Goal: Task Accomplishment & Management: Use online tool/utility

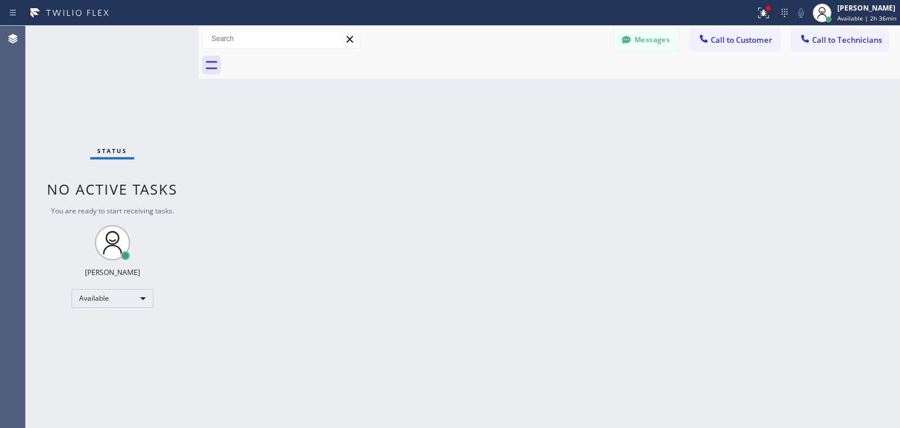
click at [666, 273] on div "Back to Dashboard Change Sender ID Customers Technicians (650) 255-382 SEARCH R…" at bounding box center [550, 227] width 702 height 402
click at [834, 37] on span "Call to Technicians" at bounding box center [847, 40] width 70 height 11
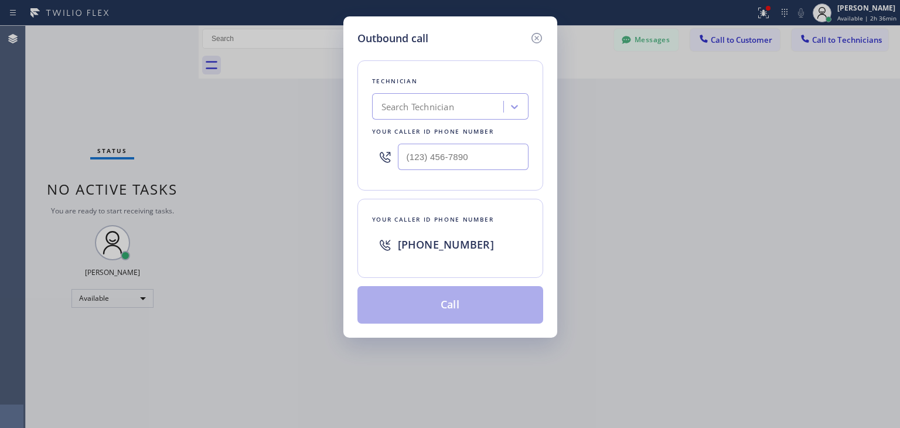
drag, startPoint x: 445, startPoint y: 121, endPoint x: 453, endPoint y: 116, distance: 9.8
click at [445, 121] on div "Technician Search Technician Your caller id phone number" at bounding box center [450, 125] width 186 height 130
click at [453, 116] on div "Search Technician" at bounding box center [440, 107] width 128 height 21
type input "[PERSON_NAME]"
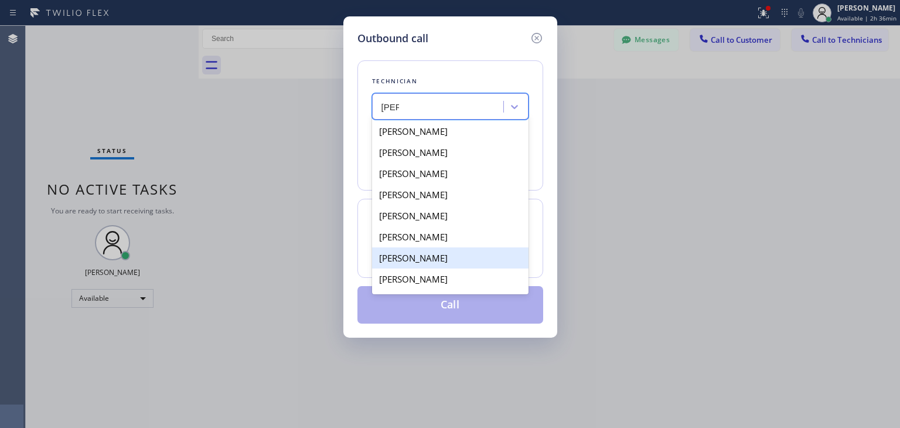
click at [479, 257] on div "[PERSON_NAME]" at bounding box center [450, 257] width 156 height 21
type input "[PHONE_NUMBER]"
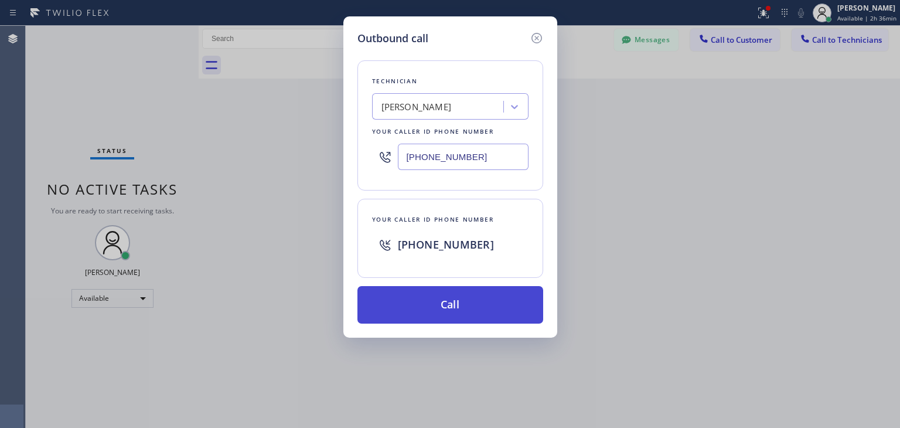
click at [483, 291] on button "Call" at bounding box center [450, 305] width 186 height 38
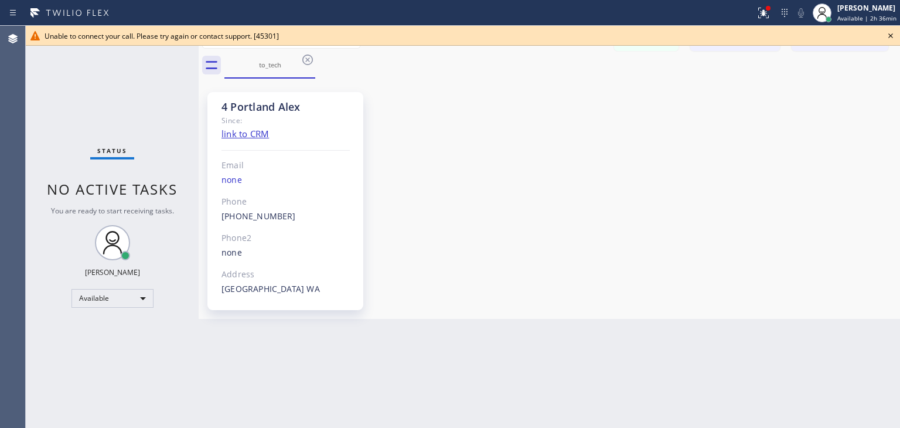
click at [895, 33] on icon at bounding box center [891, 36] width 14 height 14
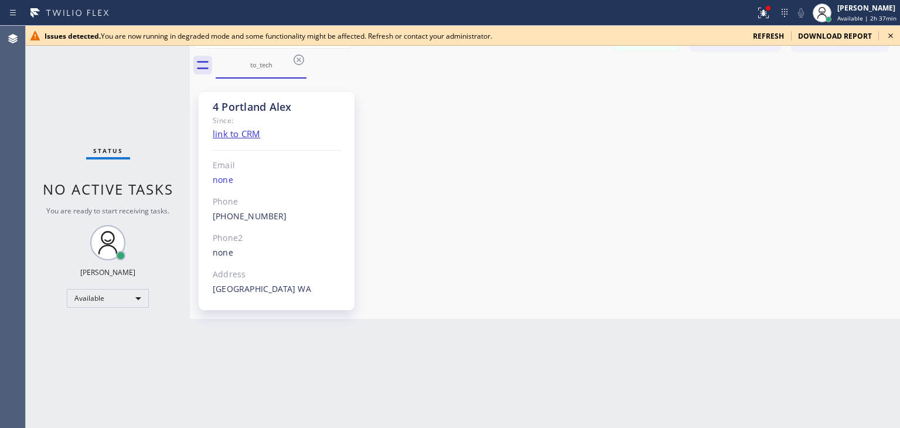
click at [890, 29] on icon at bounding box center [891, 36] width 14 height 14
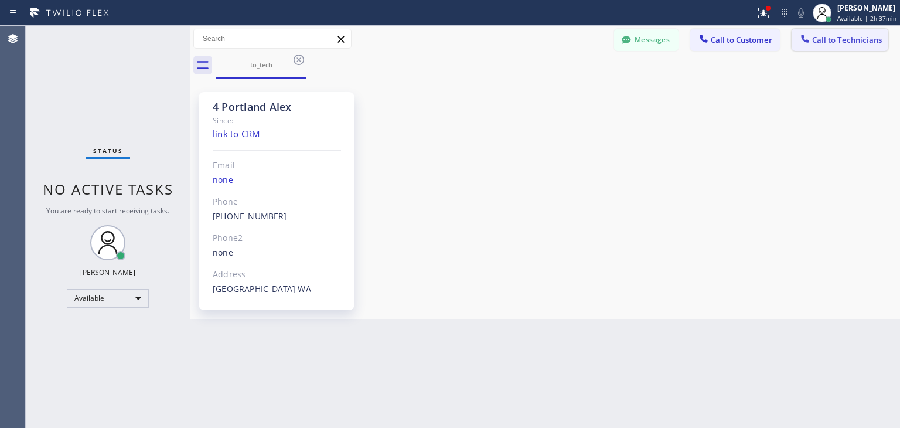
click at [843, 38] on span "Call to Technicians" at bounding box center [847, 40] width 70 height 11
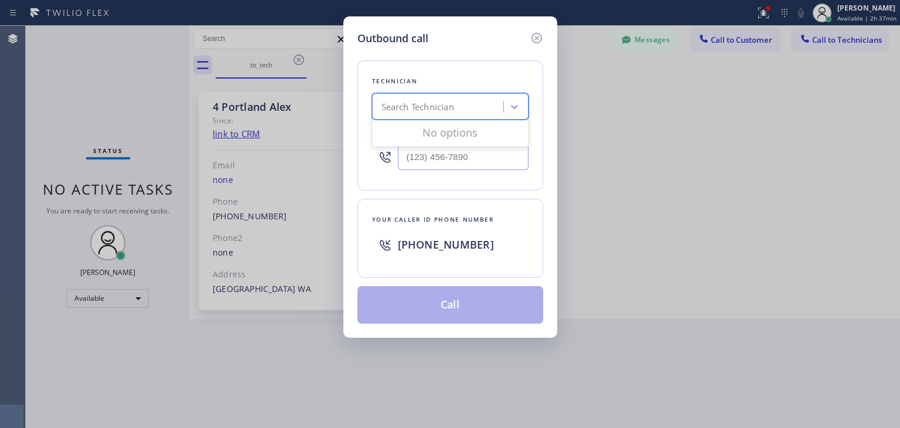
click at [465, 93] on div "Search Technician" at bounding box center [450, 106] width 156 height 26
type input "t"
type input "[PERSON_NAME]"
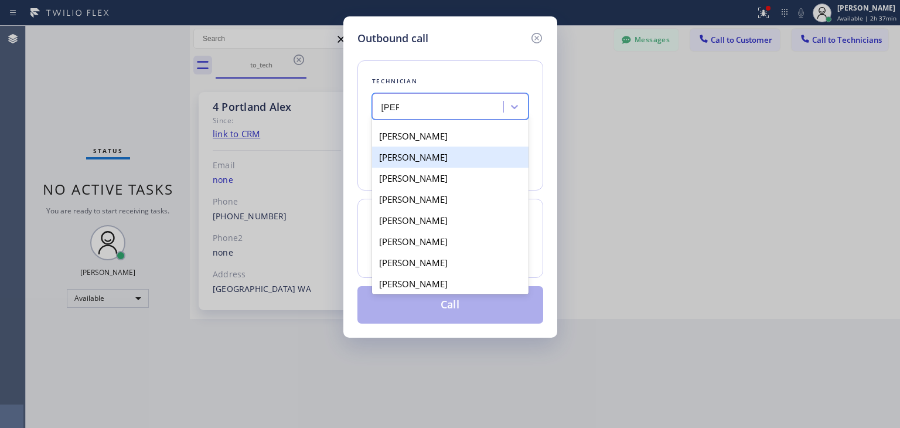
scroll to position [19, 0]
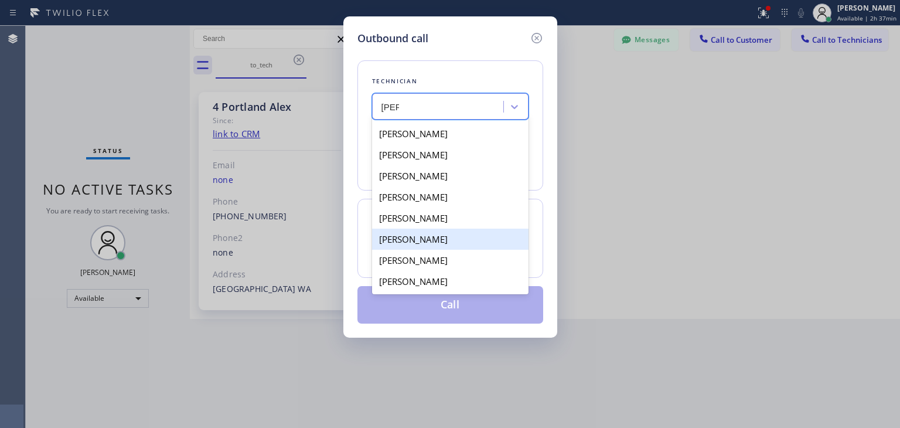
click at [465, 233] on div "[PERSON_NAME]" at bounding box center [450, 239] width 156 height 21
type input "[PHONE_NUMBER]"
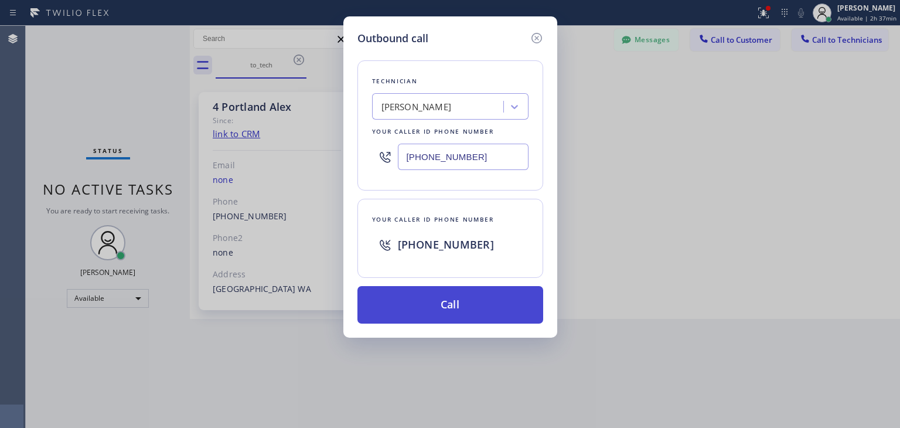
click at [478, 296] on button "Call" at bounding box center [450, 305] width 186 height 38
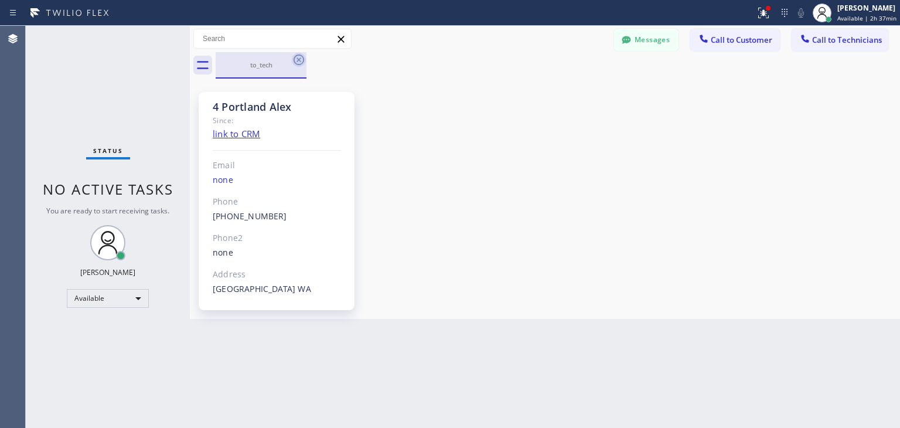
click at [297, 58] on icon at bounding box center [299, 60] width 11 height 11
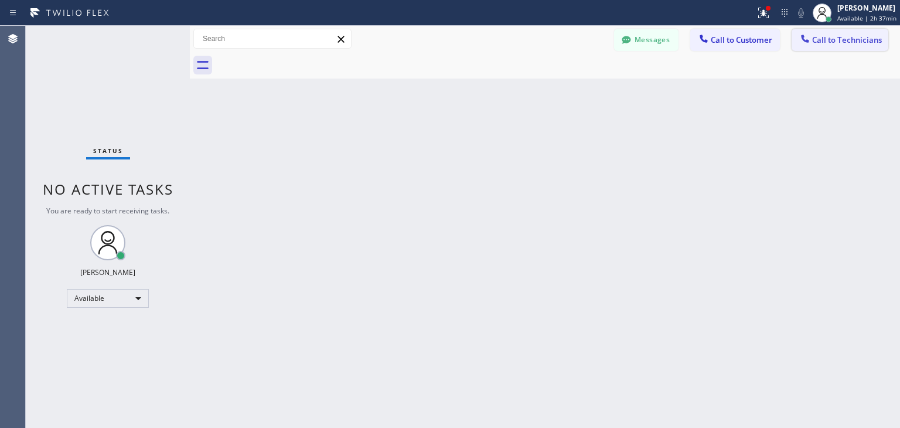
click at [884, 40] on button "Call to Technicians" at bounding box center [840, 40] width 97 height 22
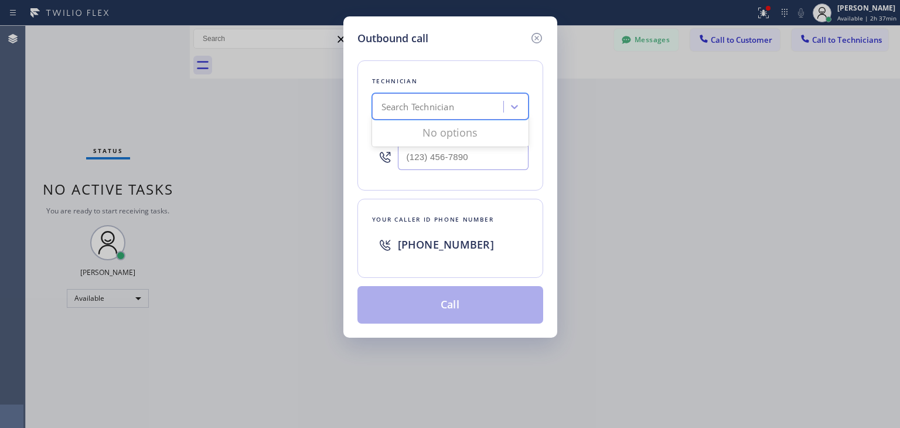
click at [446, 111] on div "Search Technician" at bounding box center [418, 106] width 73 height 13
type input "[PERSON_NAME]"
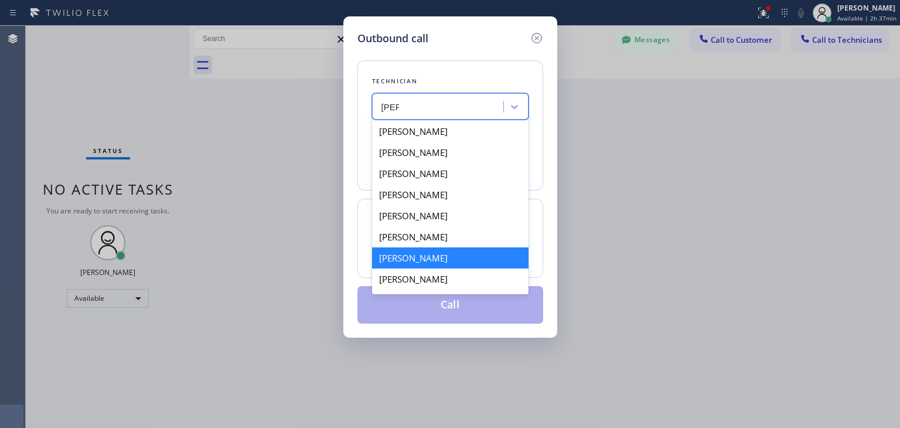
click at [476, 260] on div "[PERSON_NAME]" at bounding box center [450, 257] width 156 height 21
type input "[PHONE_NUMBER]"
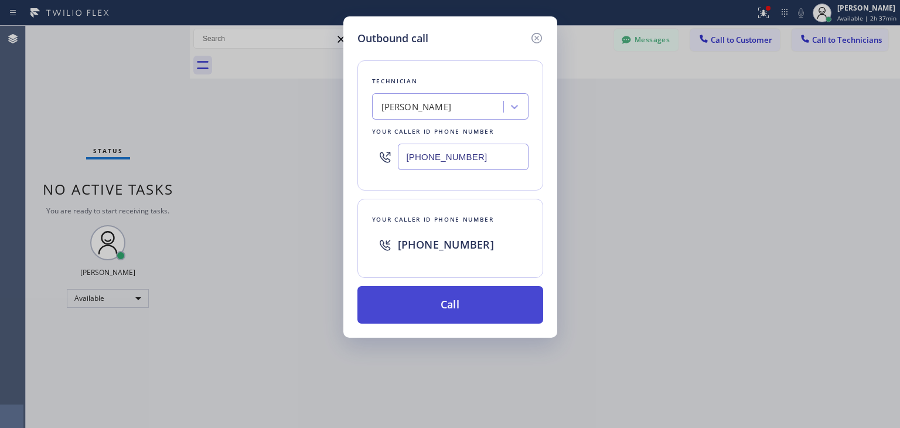
click at [472, 311] on button "Call" at bounding box center [450, 305] width 186 height 38
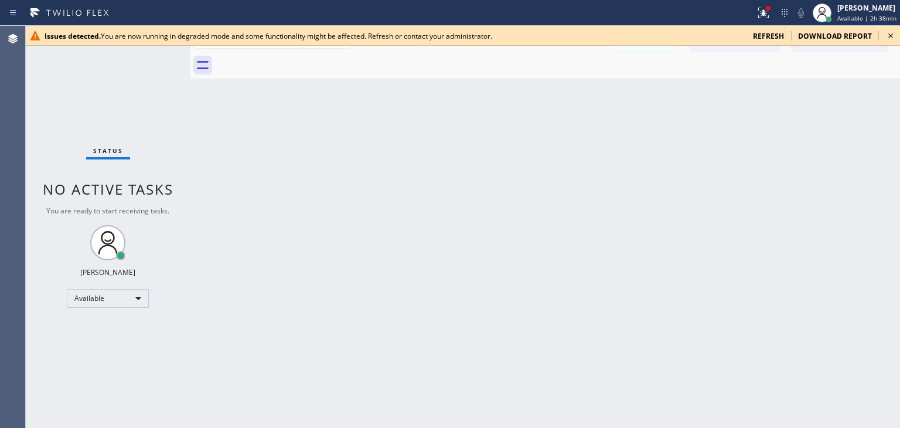
click at [884, 33] on icon at bounding box center [891, 36] width 14 height 14
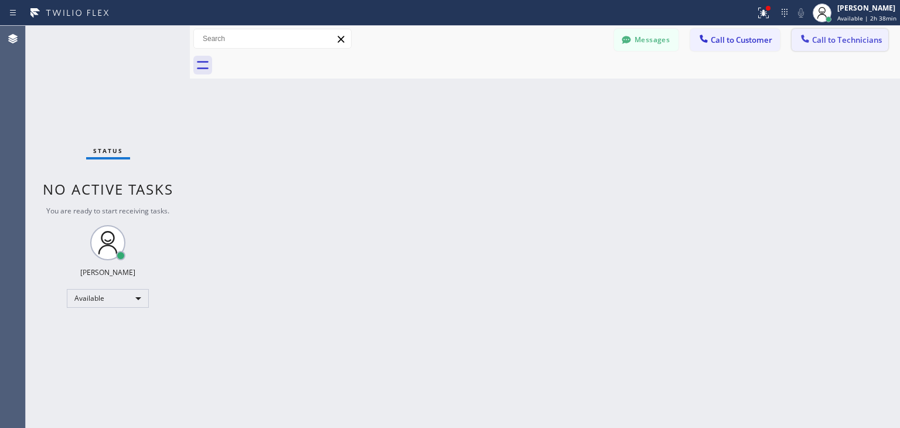
click at [842, 38] on span "Call to Technicians" at bounding box center [847, 40] width 70 height 11
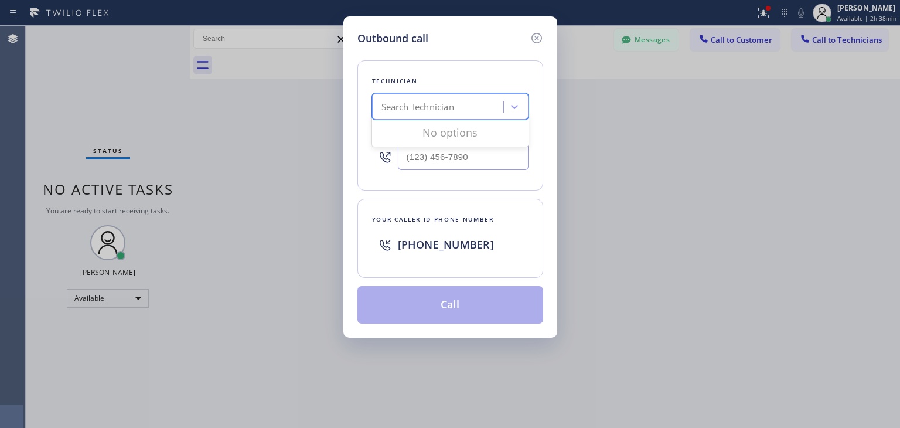
click at [461, 117] on div "Search Technician" at bounding box center [450, 106] width 156 height 26
type input "[PERSON_NAME]"
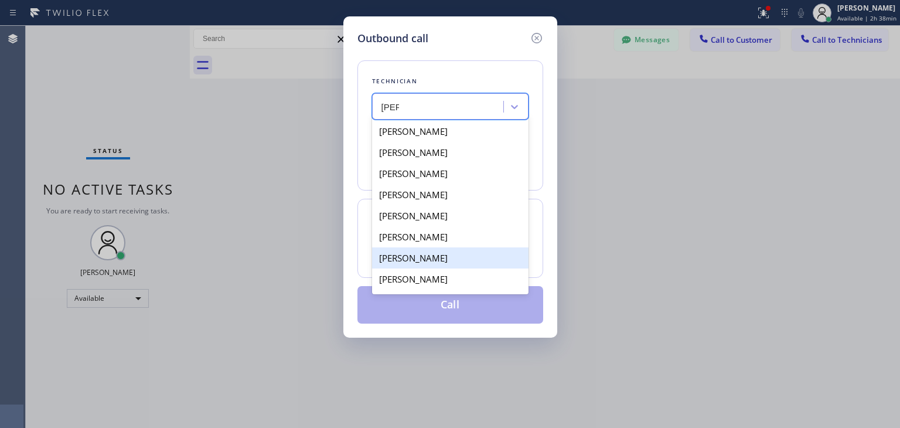
click at [466, 258] on div "[PERSON_NAME]" at bounding box center [450, 257] width 156 height 21
type input "[PHONE_NUMBER]"
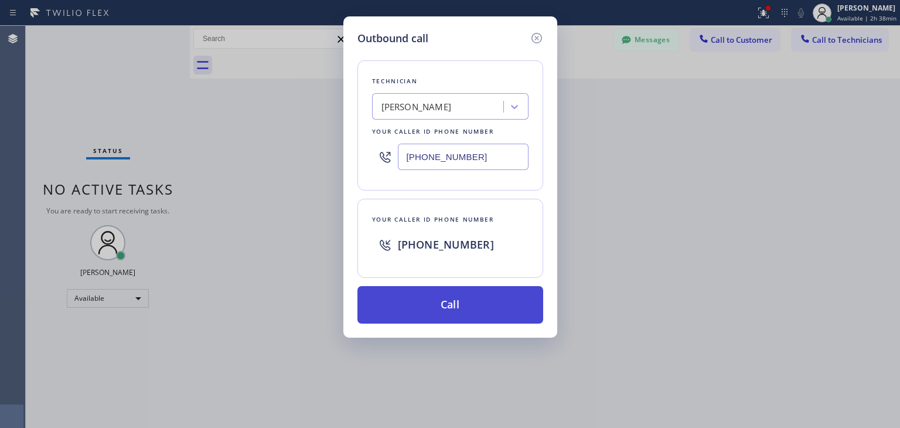
click at [481, 286] on button "Call" at bounding box center [450, 305] width 186 height 38
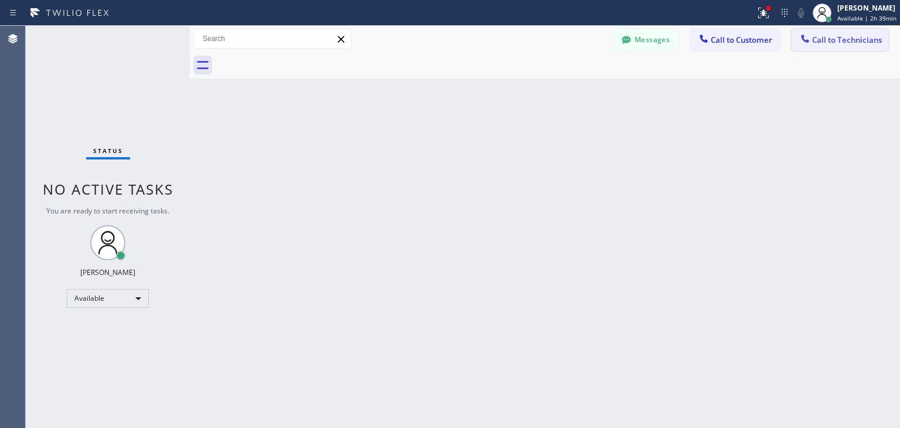
click at [851, 38] on span "Call to Technicians" at bounding box center [847, 40] width 70 height 11
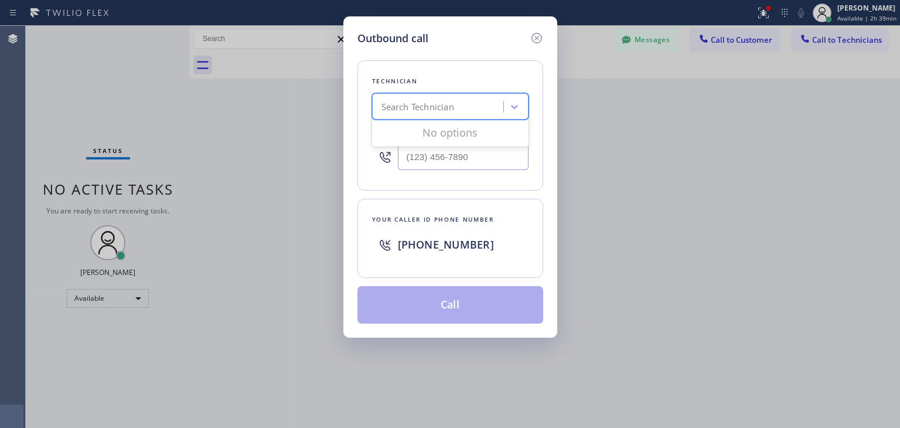
click at [469, 114] on div "Search Technician" at bounding box center [440, 107] width 128 height 21
type input "[PERSON_NAME]"
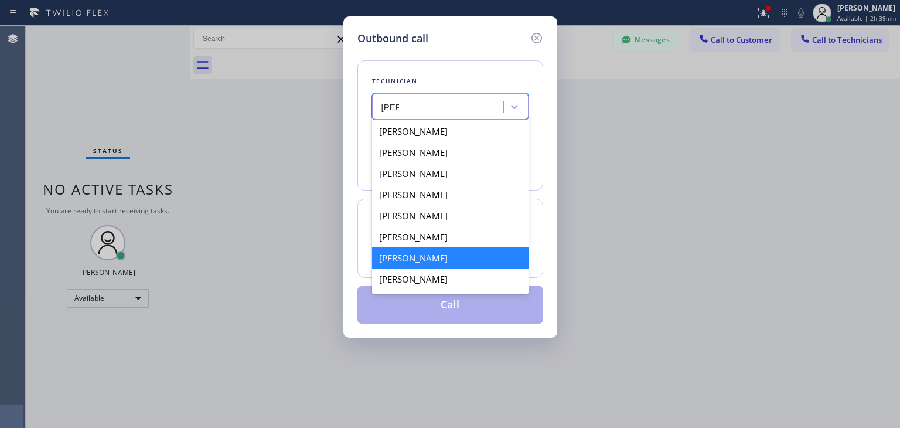
click at [462, 261] on div "[PERSON_NAME]" at bounding box center [450, 257] width 156 height 21
type input "[PHONE_NUMBER]"
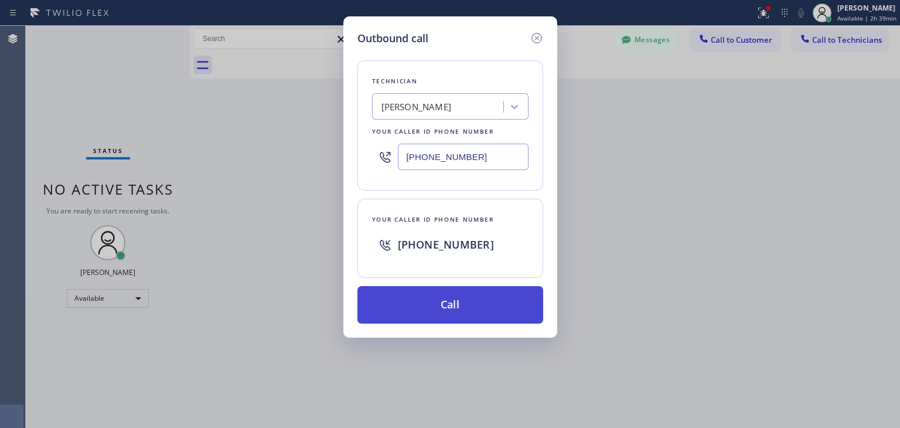
click at [459, 292] on button "Call" at bounding box center [450, 305] width 186 height 38
